Goal: Task Accomplishment & Management: Manage account settings

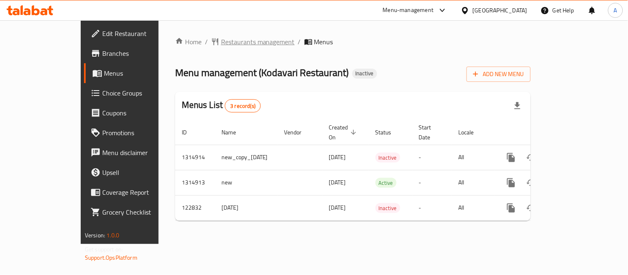
click at [221, 40] on span "Restaurants management" at bounding box center [258, 42] width 74 height 10
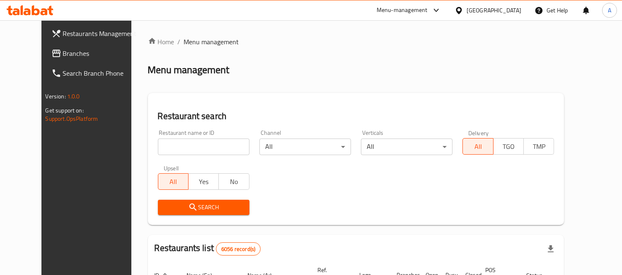
click at [64, 34] on span "Restaurants Management" at bounding box center [101, 34] width 76 height 10
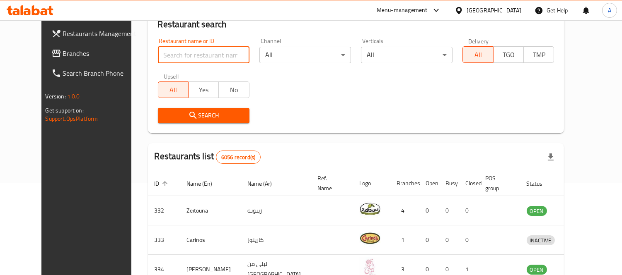
paste input "1314915"
type input "1314915"
click button "Search" at bounding box center [204, 115] width 92 height 15
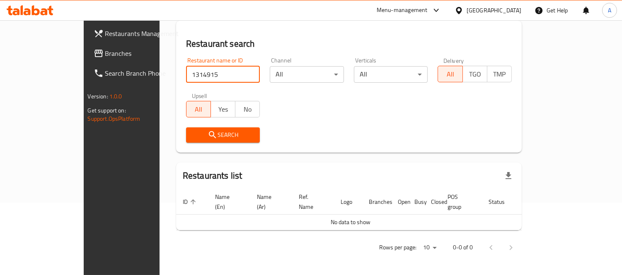
scroll to position [63, 0]
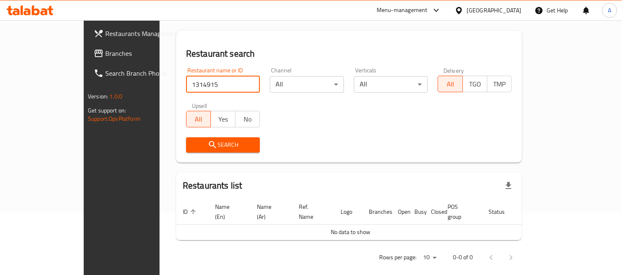
click at [105, 56] on span "Branches" at bounding box center [143, 53] width 76 height 10
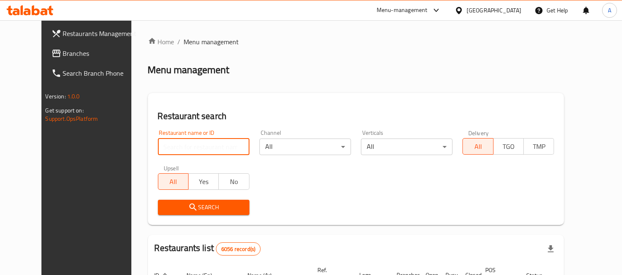
paste input "1314915"
type input "1314915"
click button "Search" at bounding box center [204, 207] width 92 height 15
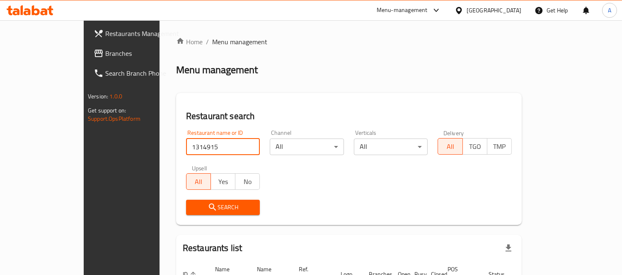
click at [228, 147] on input "1314915" at bounding box center [223, 147] width 74 height 17
click at [105, 52] on span "Branches" at bounding box center [143, 53] width 76 height 10
